Goal: Task Accomplishment & Management: Manage account settings

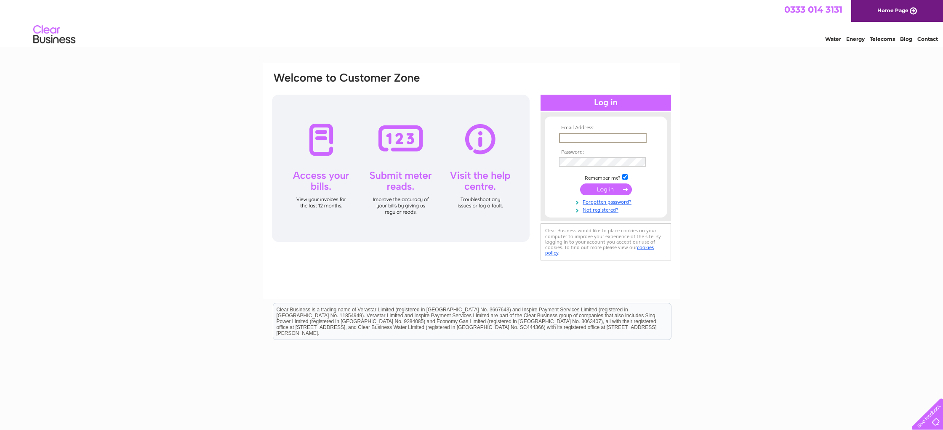
click at [581, 137] on input "text" at bounding box center [603, 138] width 88 height 10
type input "a"
type input "l"
click at [596, 137] on input "accounts@£apexacoustics.co" at bounding box center [603, 138] width 88 height 10
click at [595, 137] on input "accounts@£apexacoustics.co" at bounding box center [603, 138] width 88 height 10
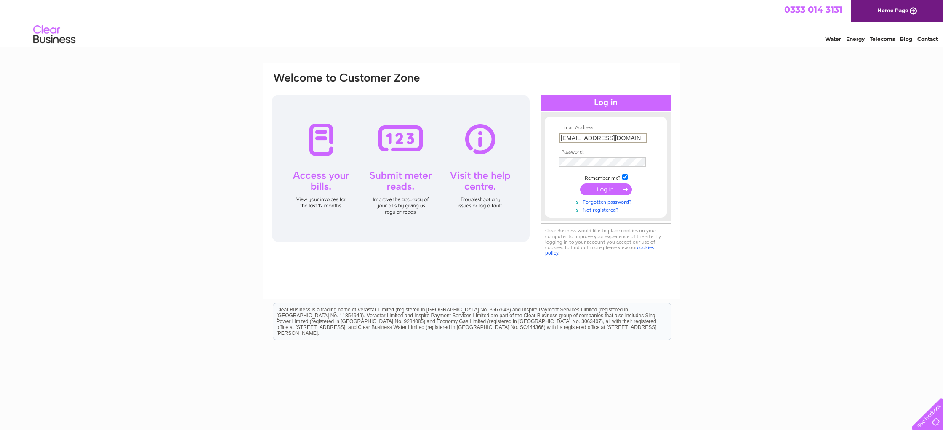
click at [639, 138] on input "accounts@apexacoustics.co" at bounding box center [603, 138] width 88 height 10
type input "accounts@apexacoustics.com"
click at [604, 189] on input "submit" at bounding box center [606, 190] width 52 height 12
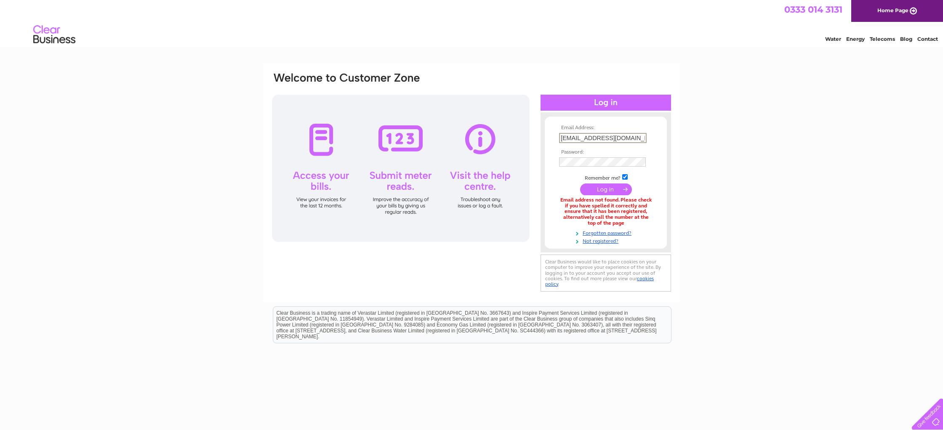
click at [585, 138] on input "accounts@apexacoustics.com" at bounding box center [603, 138] width 88 height 10
type input "louise@apexacoustics.com"
click at [593, 186] on input "submit" at bounding box center [606, 189] width 52 height 12
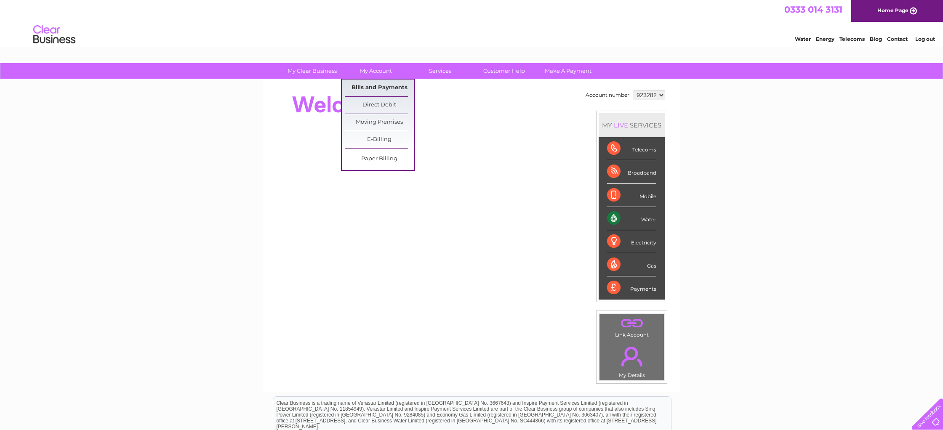
click at [372, 87] on link "Bills and Payments" at bounding box center [379, 88] width 69 height 17
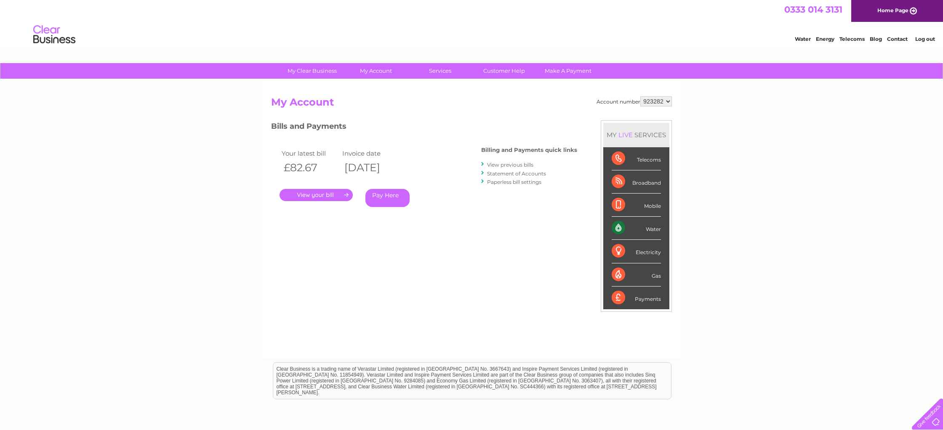
click at [339, 193] on link "." at bounding box center [315, 195] width 73 height 12
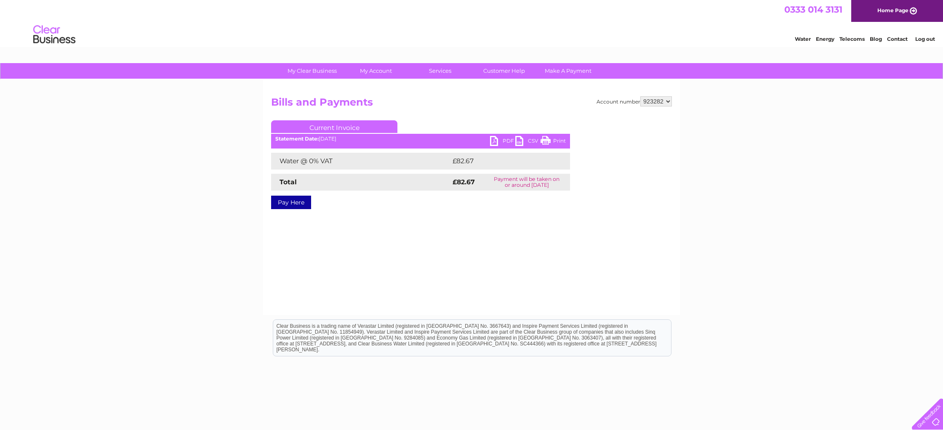
click at [495, 140] on link "PDF" at bounding box center [502, 142] width 25 height 12
click at [924, 37] on link "Log out" at bounding box center [925, 39] width 20 height 6
